Goal: Navigation & Orientation: Find specific page/section

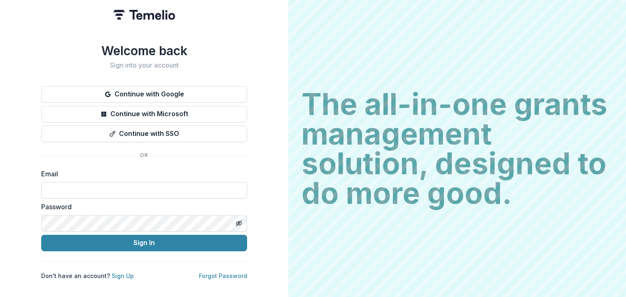
click at [116, 188] on input at bounding box center [144, 190] width 206 height 16
type input "**********"
click at [225, 220] on keeper-lock "Open Keeper Popup" at bounding box center [226, 223] width 10 height 10
click at [232, 186] on keeper-lock "Open Keeper Popup" at bounding box center [236, 190] width 10 height 10
click at [240, 175] on label "Email" at bounding box center [141, 174] width 201 height 10
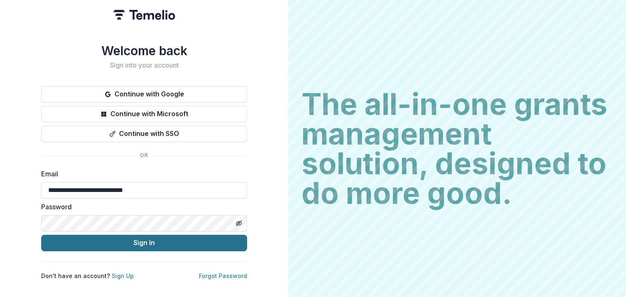
click at [152, 238] on button "Sign In" at bounding box center [144, 243] width 206 height 16
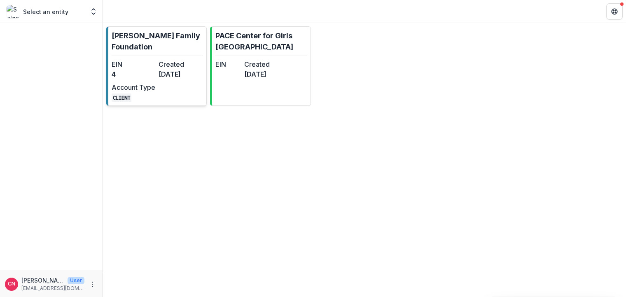
click at [138, 44] on link "[PERSON_NAME] Family Foundation EIN 4 Created [DATE] Account Type CLIENT" at bounding box center [156, 65] width 100 height 79
